Goal: Browse casually

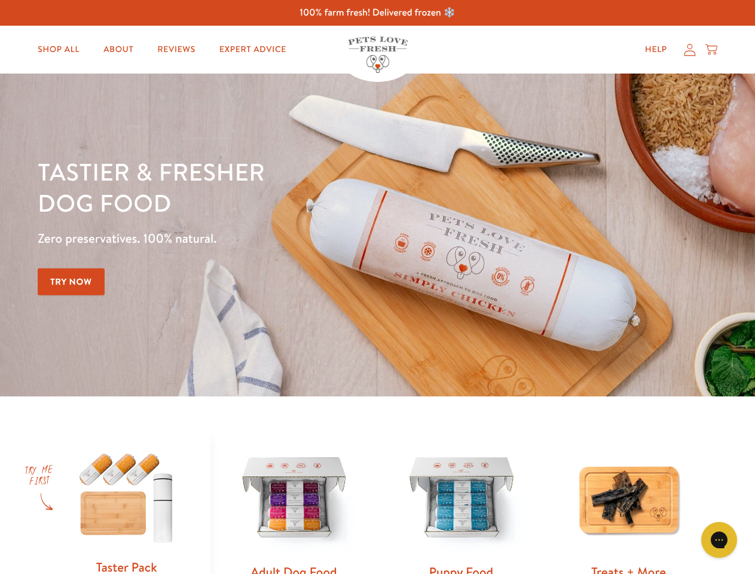
click at [377, 287] on div "Tastier & fresher dog food Zero preservatives. 100% natural. Try Now" at bounding box center [264, 235] width 453 height 158
click at [719, 540] on icon "Gorgias live chat" at bounding box center [718, 539] width 11 height 11
